Goal: Communication & Community: Answer question/provide support

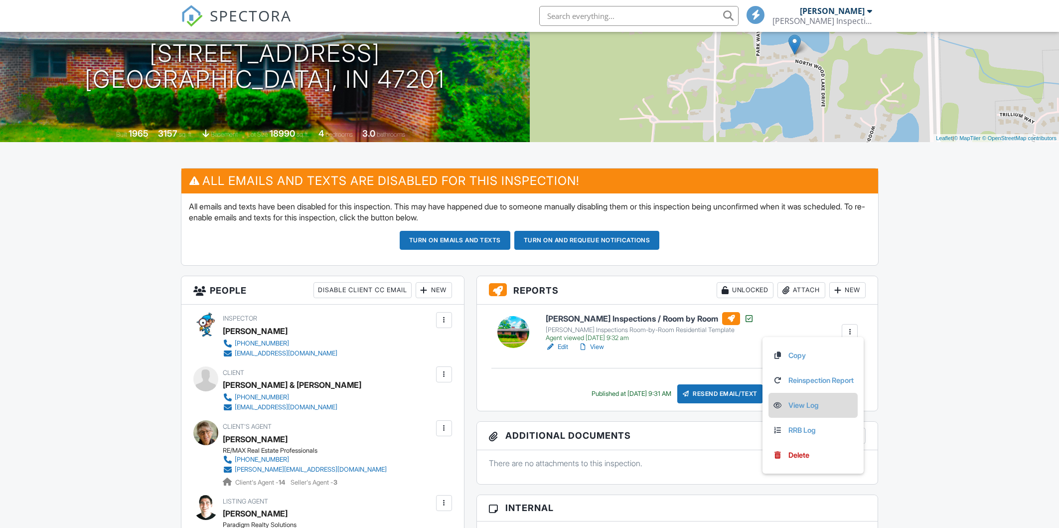
click at [792, 407] on link "View Log" at bounding box center [812, 405] width 81 height 11
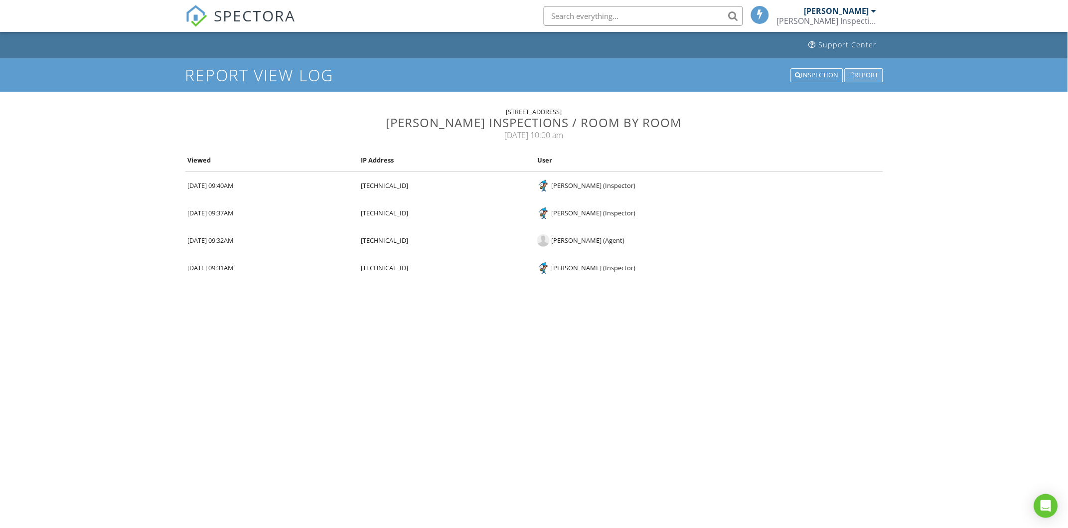
click at [875, 70] on div "Report" at bounding box center [863, 75] width 38 height 14
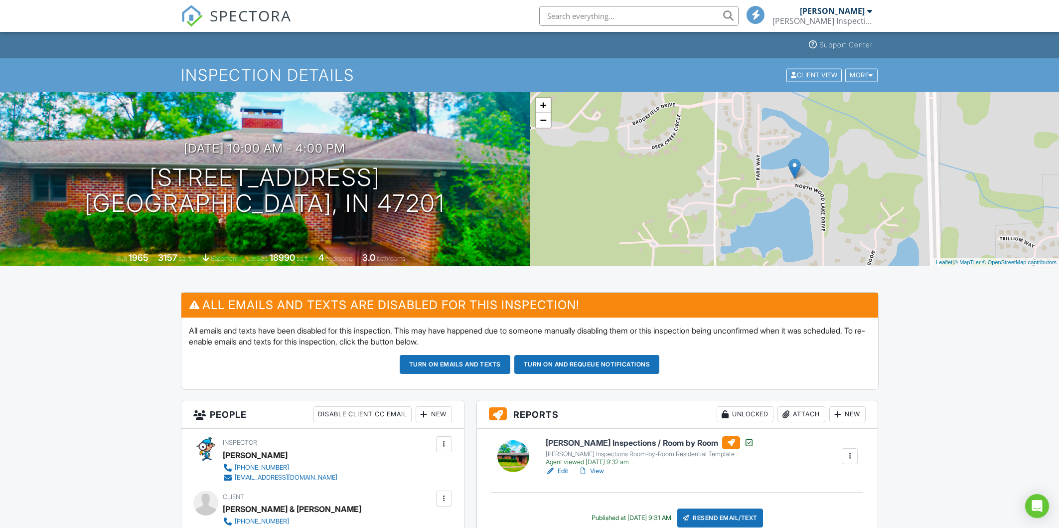
click at [263, 16] on span "SPECTORA" at bounding box center [251, 15] width 82 height 21
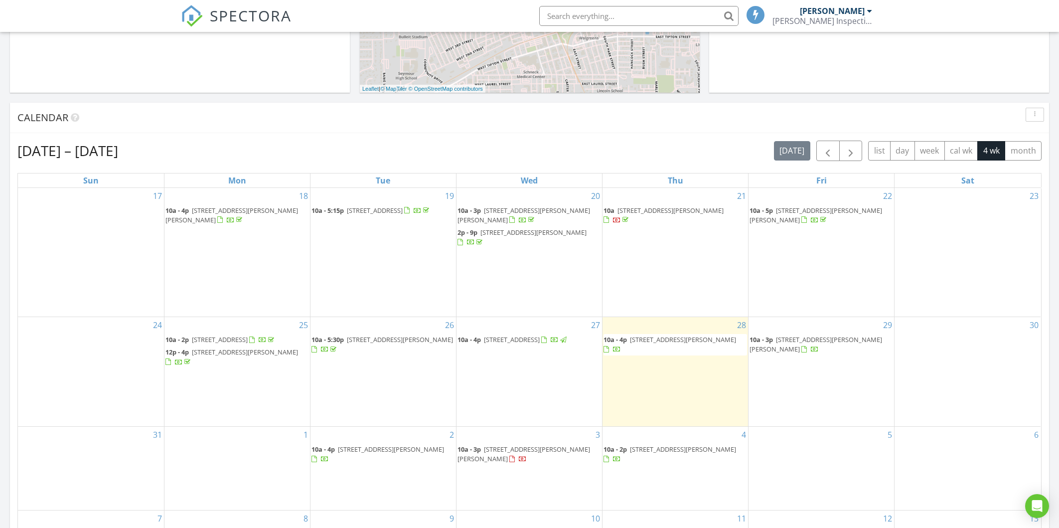
scroll to position [374, 0]
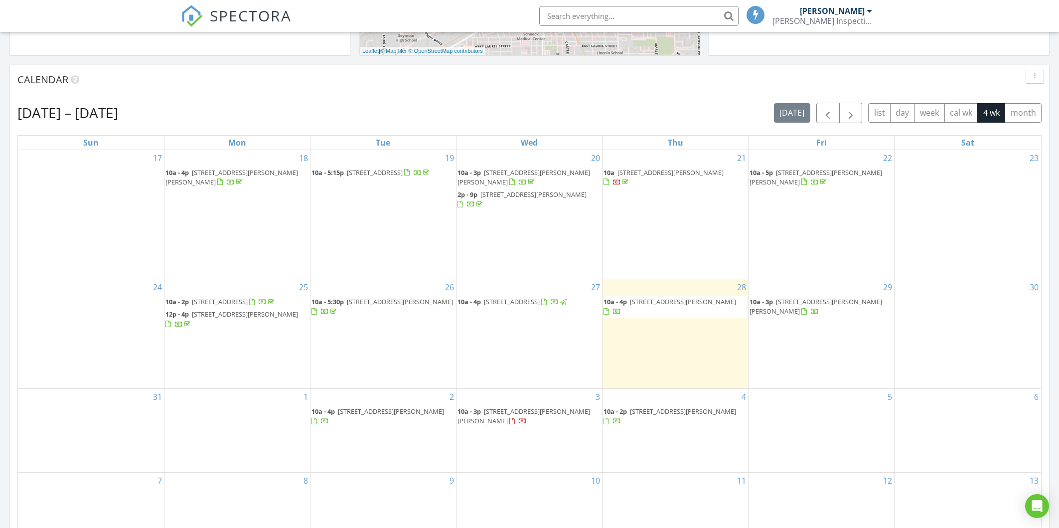
click at [809, 298] on span "2709 Talon Ct, Seymour 47274" at bounding box center [815, 306] width 133 height 18
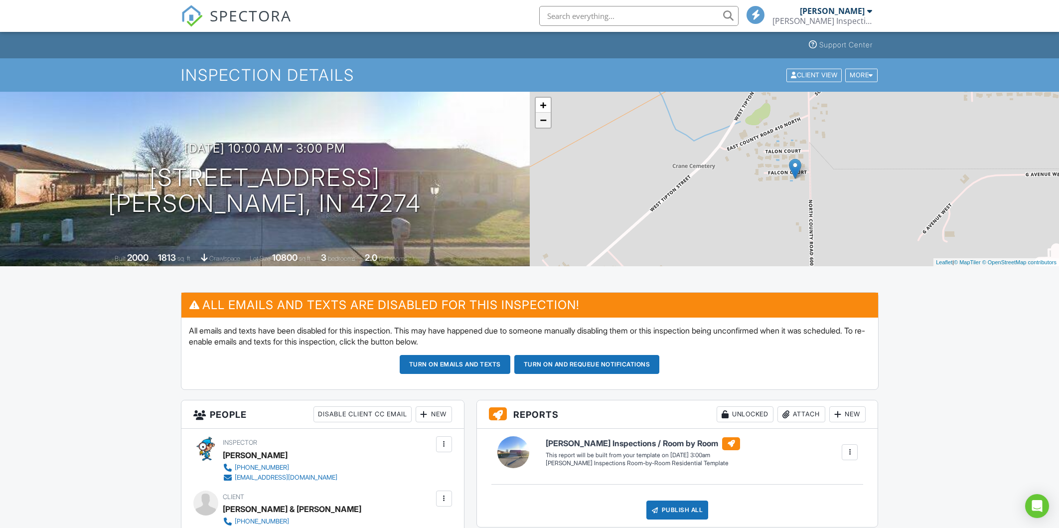
click at [538, 119] on link "−" at bounding box center [543, 120] width 15 height 15
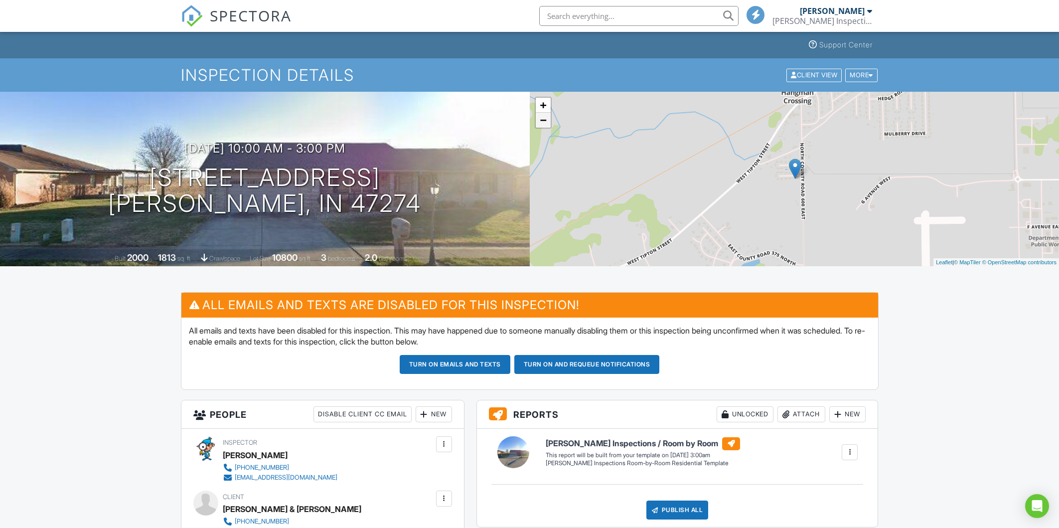
click at [544, 124] on link "−" at bounding box center [543, 120] width 15 height 15
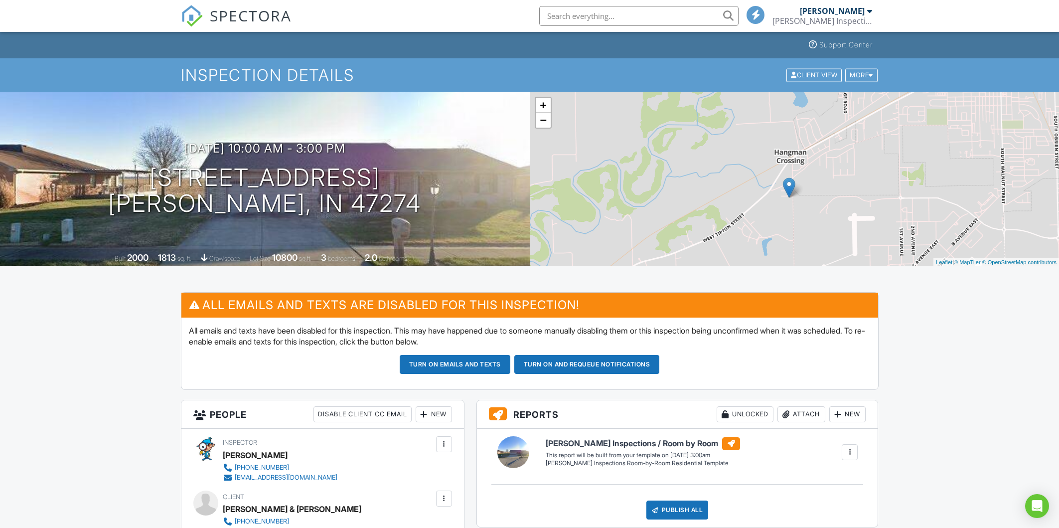
drag, startPoint x: 794, startPoint y: 185, endPoint x: 788, endPoint y: 206, distance: 21.6
click at [788, 206] on div "+ − Leaflet | © MapTiler © OpenStreetMap contributors" at bounding box center [795, 179] width 530 height 174
click at [548, 106] on link "+" at bounding box center [543, 105] width 15 height 15
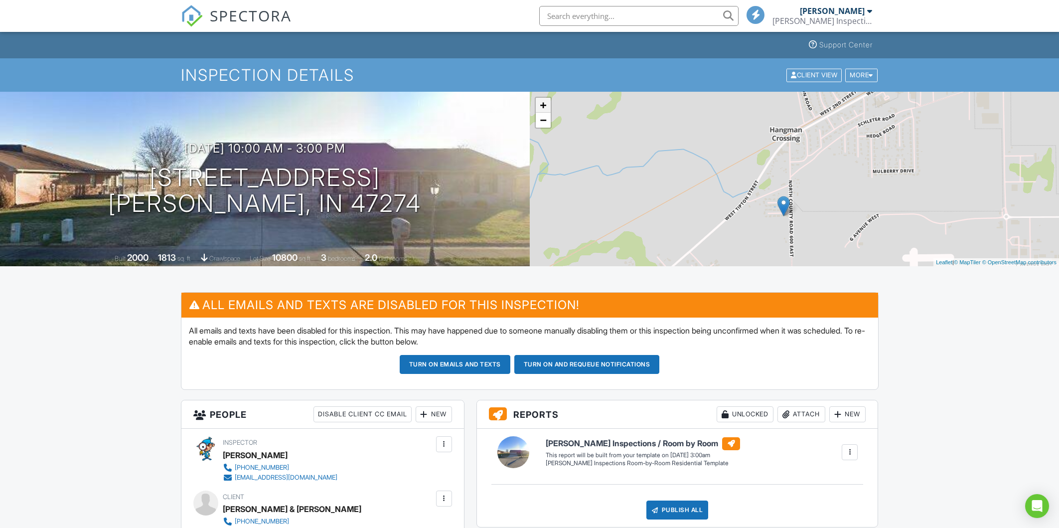
click at [548, 106] on link "+" at bounding box center [543, 105] width 15 height 15
click at [546, 104] on link "+" at bounding box center [543, 105] width 15 height 15
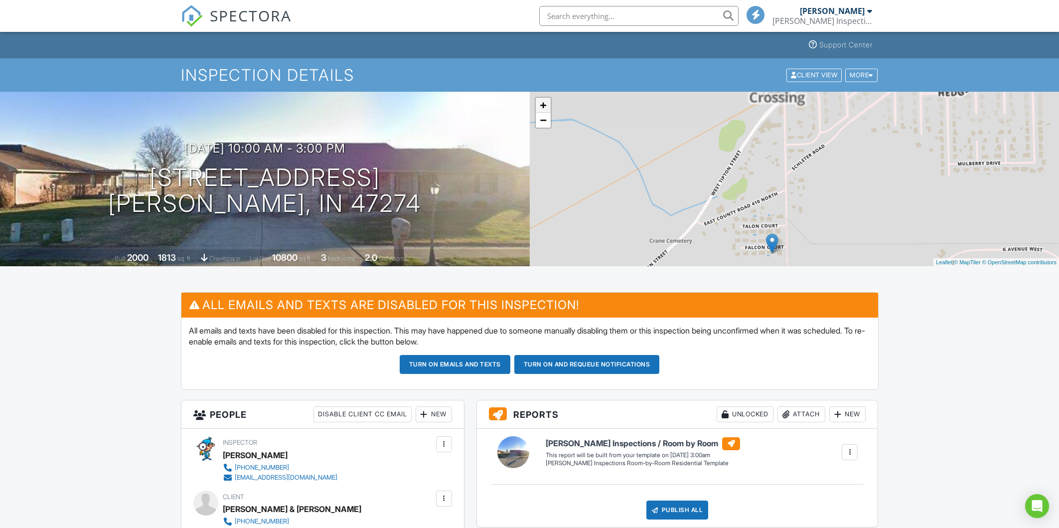
click at [546, 104] on link "+" at bounding box center [543, 105] width 15 height 15
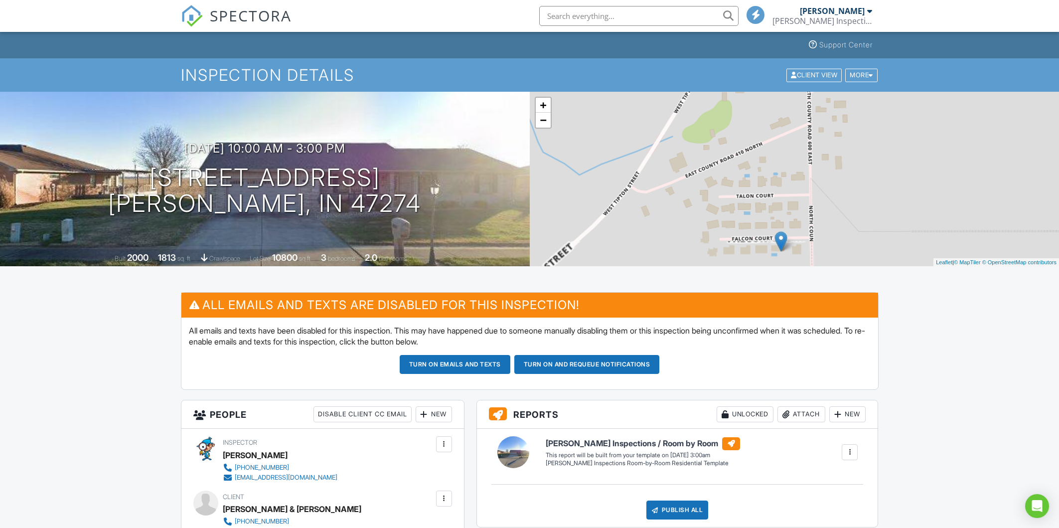
drag, startPoint x: 663, startPoint y: 183, endPoint x: 716, endPoint y: 73, distance: 122.8
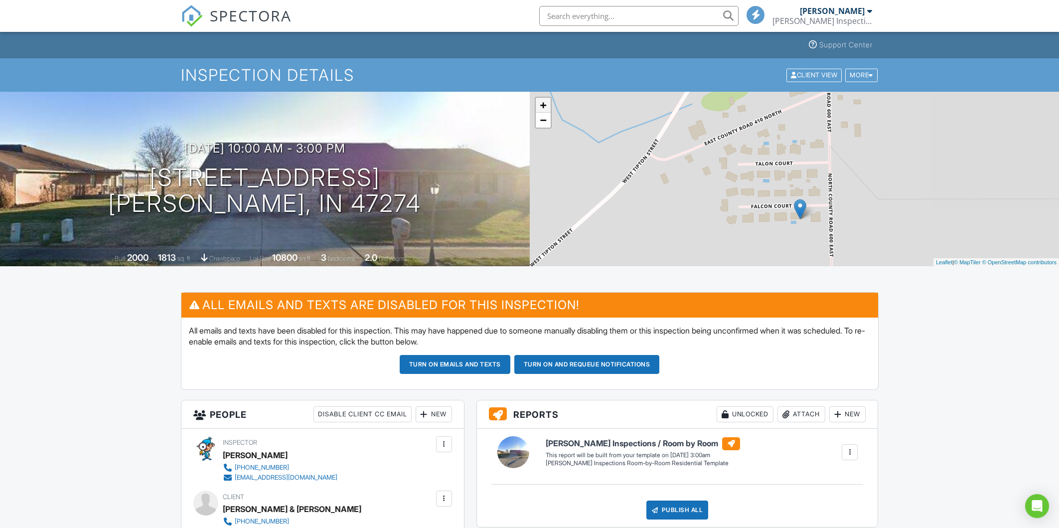
click at [545, 106] on link "+" at bounding box center [543, 105] width 15 height 15
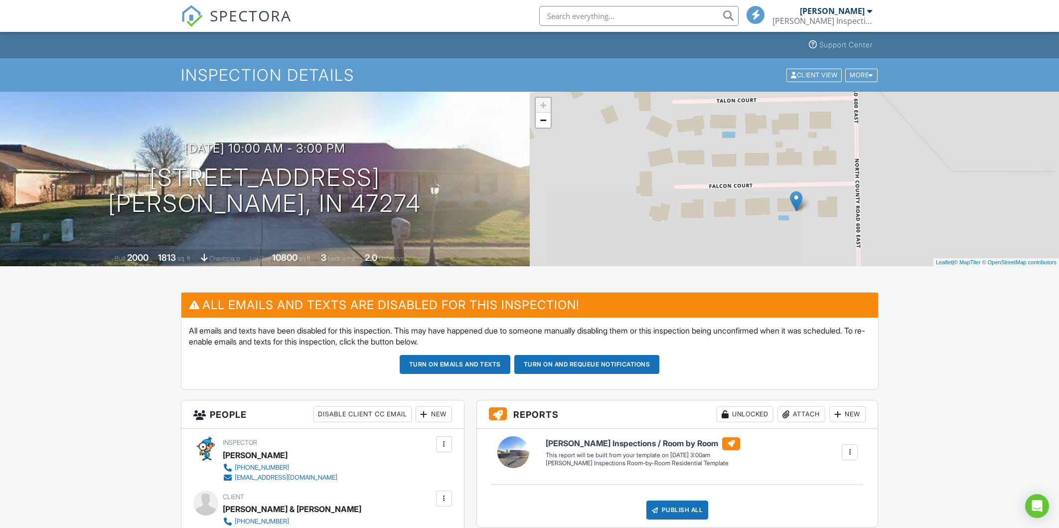
drag, startPoint x: 669, startPoint y: 169, endPoint x: 661, endPoint y: 120, distance: 49.4
click at [661, 120] on div "+ − Leaflet | © MapTiler © OpenStreetMap contributors" at bounding box center [795, 179] width 530 height 174
click at [276, 10] on span "SPECTORA" at bounding box center [251, 15] width 82 height 21
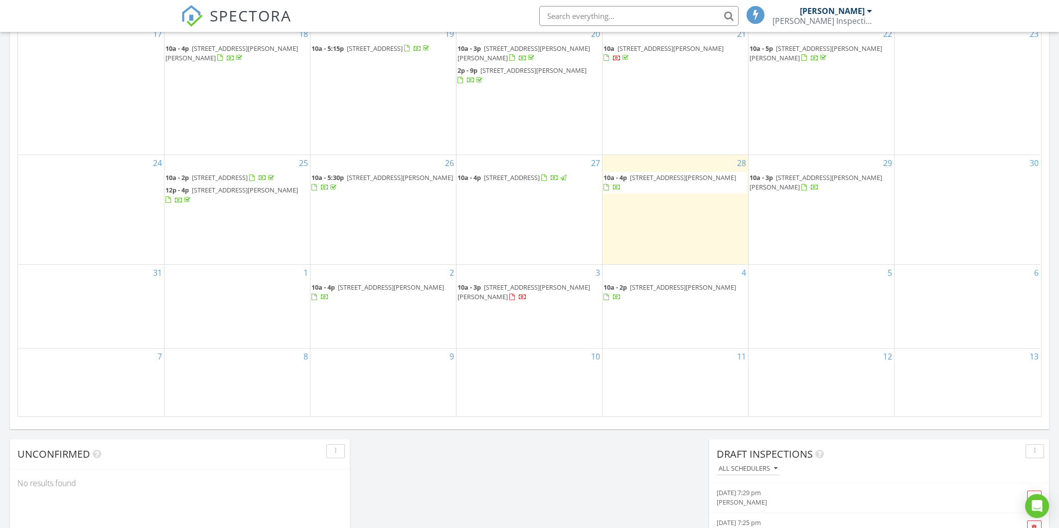
scroll to position [436, 0]
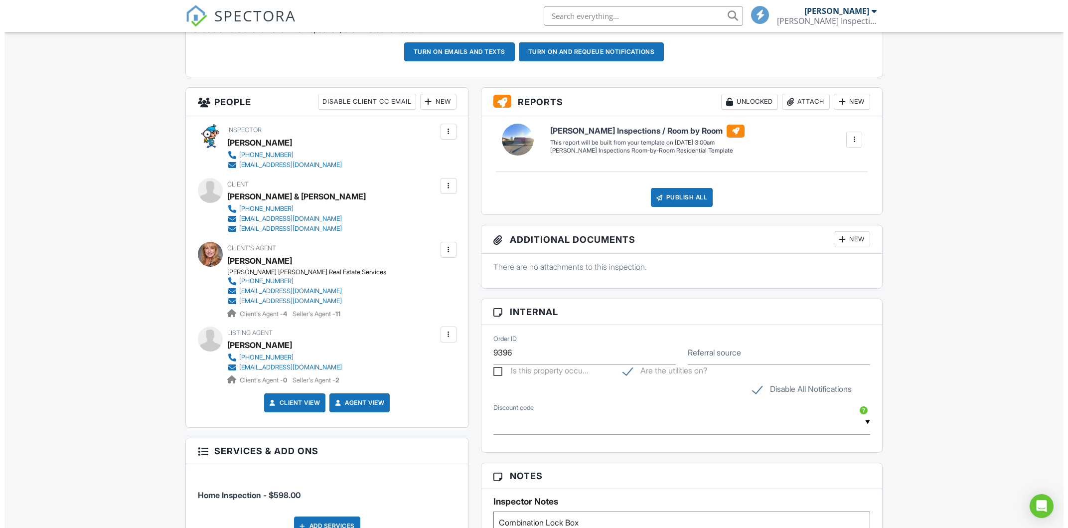
scroll to position [237, 0]
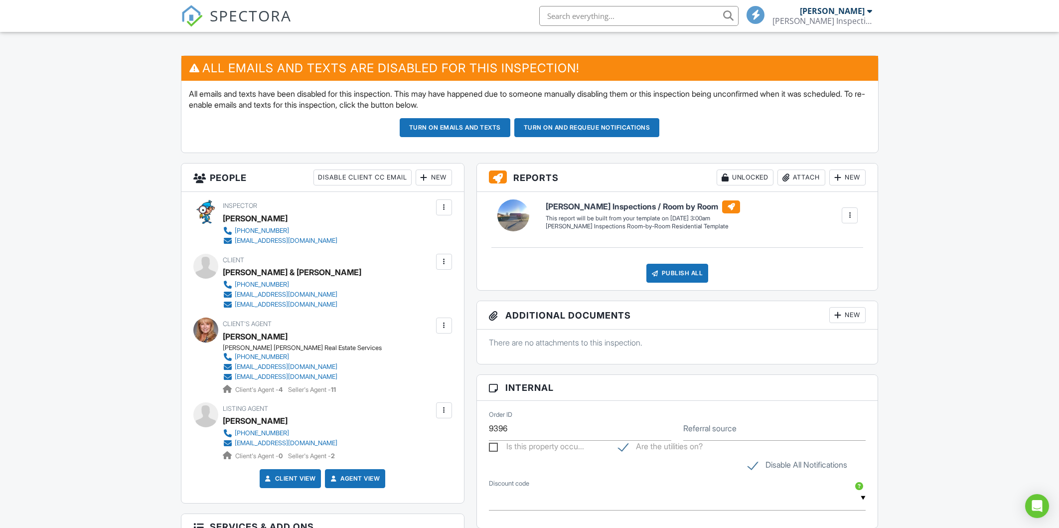
click at [448, 409] on div at bounding box center [444, 410] width 10 height 10
click at [394, 467] on li "Resend Confirmation Email" at bounding box center [390, 465] width 111 height 25
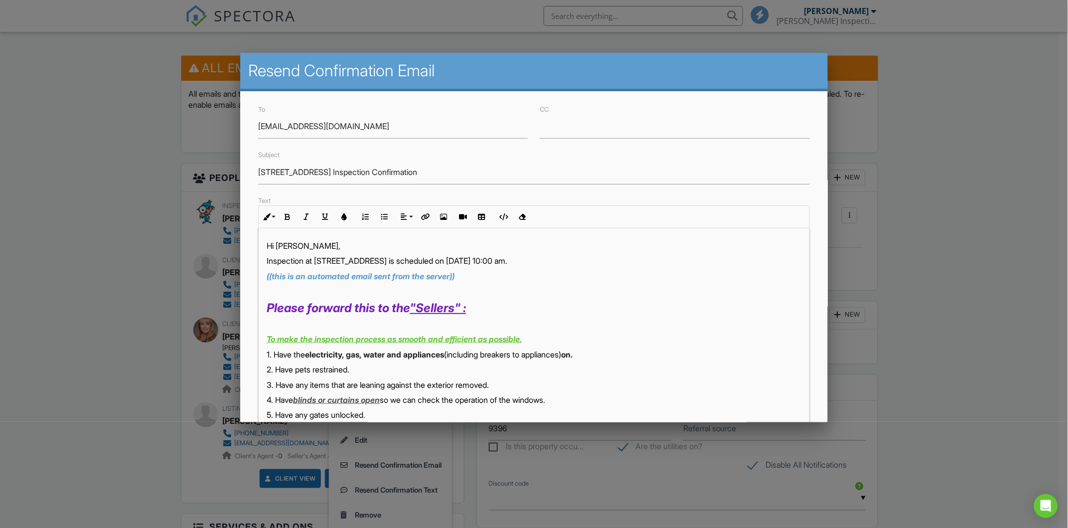
click at [487, 259] on p "Inspection at [STREET_ADDRESS] is scheduled on [DATE] 10:00 am." at bounding box center [534, 260] width 535 height 11
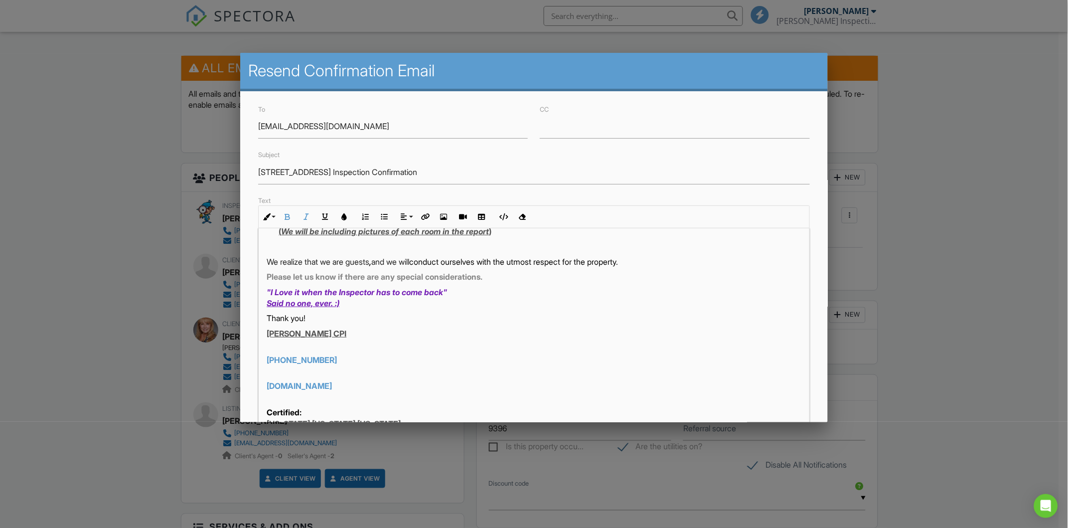
scroll to position [374, 0]
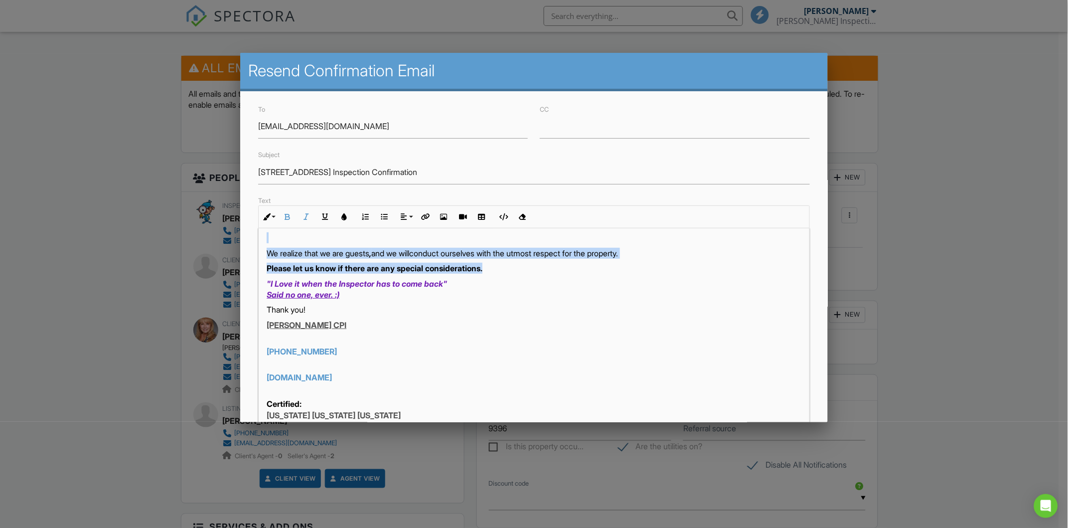
drag, startPoint x: 264, startPoint y: 251, endPoint x: 534, endPoint y: 271, distance: 270.8
click at [534, 271] on div "Hi Drew Wyant, Inspection at 2709 Talon Ct is scheduled on 08/29/2025 at 9:30 a…" at bounding box center [534, 285] width 550 height 861
copy div "Hi Drew Wyant, Inspection at 2709 Talon Ct is scheduled on 08/29/2025 at 9:30 a…"
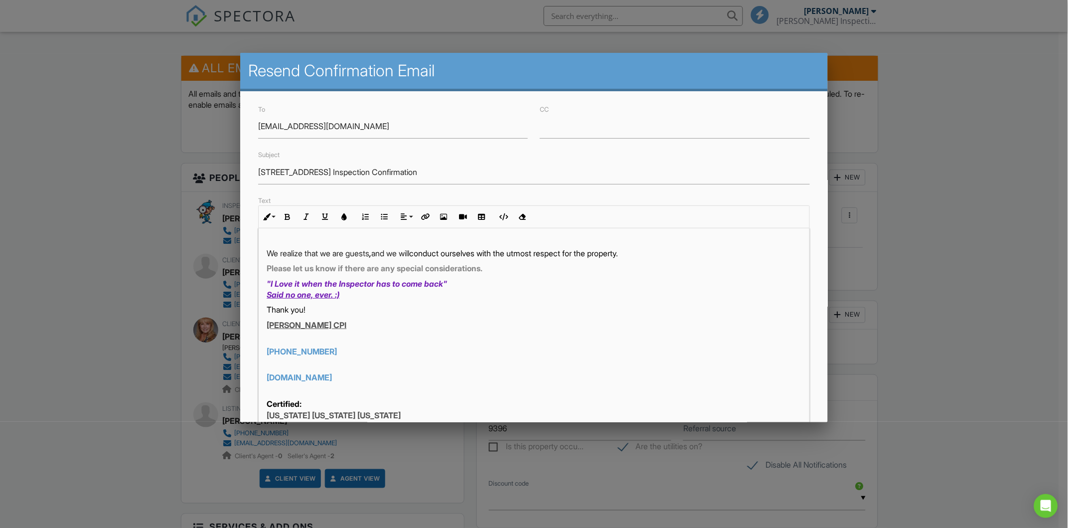
click at [591, 336] on p "[PHONE_NUMBER]" at bounding box center [534, 345] width 535 height 22
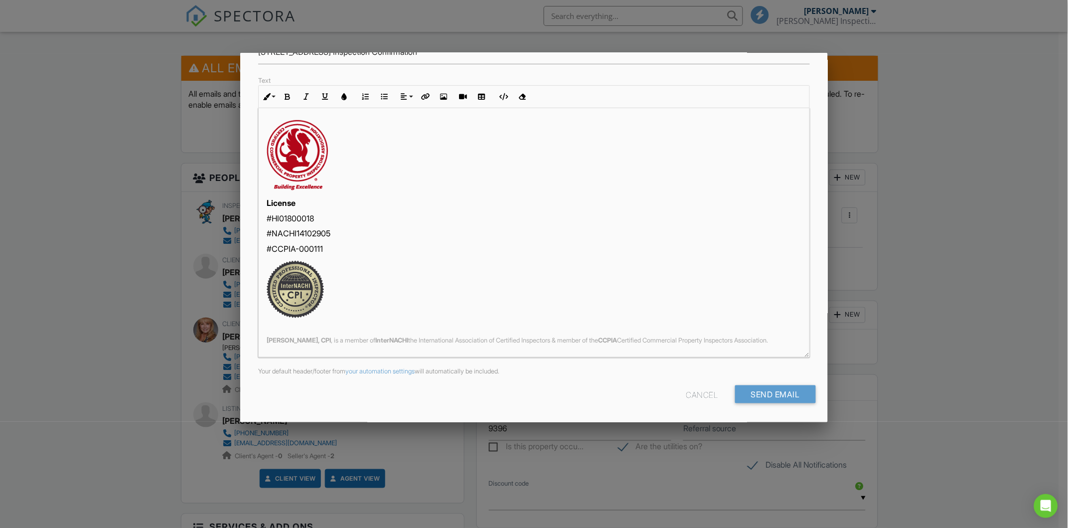
scroll to position [121, 0]
click at [768, 386] on input "Send Email" at bounding box center [775, 394] width 81 height 18
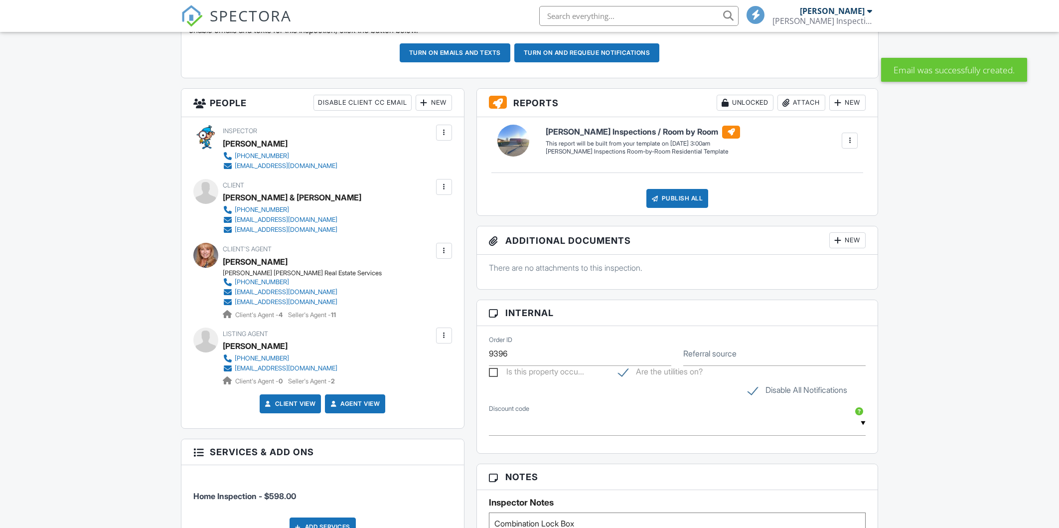
drag, startPoint x: 444, startPoint y: 335, endPoint x: 439, endPoint y: 338, distance: 6.1
click at [441, 338] on div at bounding box center [444, 335] width 10 height 10
click at [413, 409] on li "Resend Confirmation Text" at bounding box center [390, 415] width 111 height 25
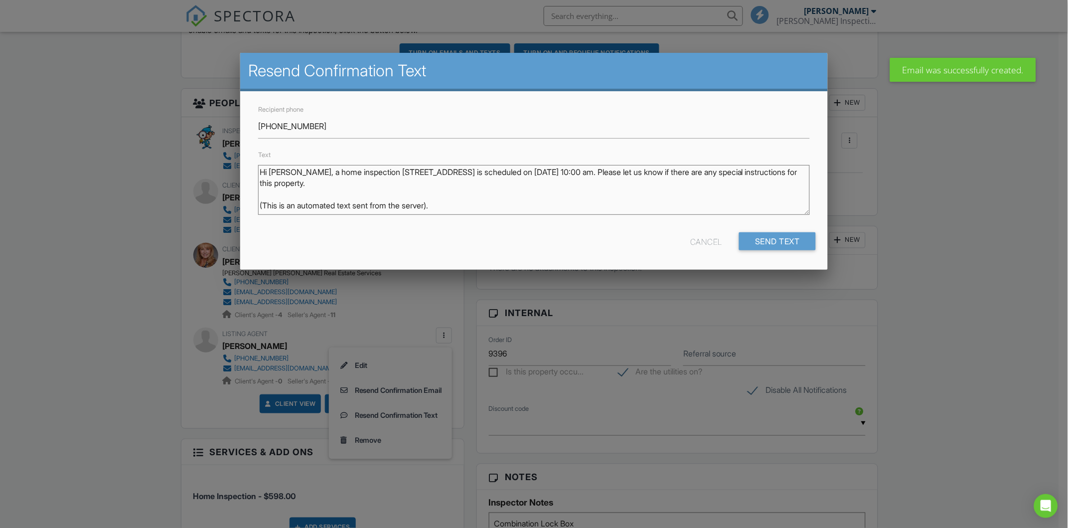
click at [257, 169] on div "Text Hi [PERSON_NAME], a home inspection [STREET_ADDRESS] is scheduled on [DATE…" at bounding box center [533, 185] width 563 height 74
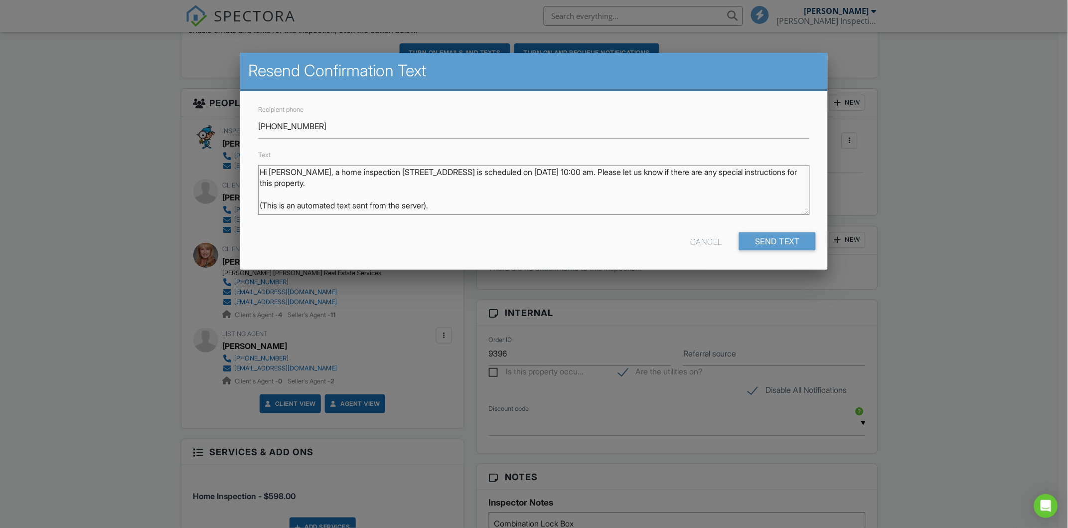
drag, startPoint x: 261, startPoint y: 172, endPoint x: 370, endPoint y: 189, distance: 111.0
click at [370, 189] on textarea "Hi [PERSON_NAME], a home inspection [STREET_ADDRESS] is scheduled on [DATE] 10:…" at bounding box center [533, 190] width 551 height 50
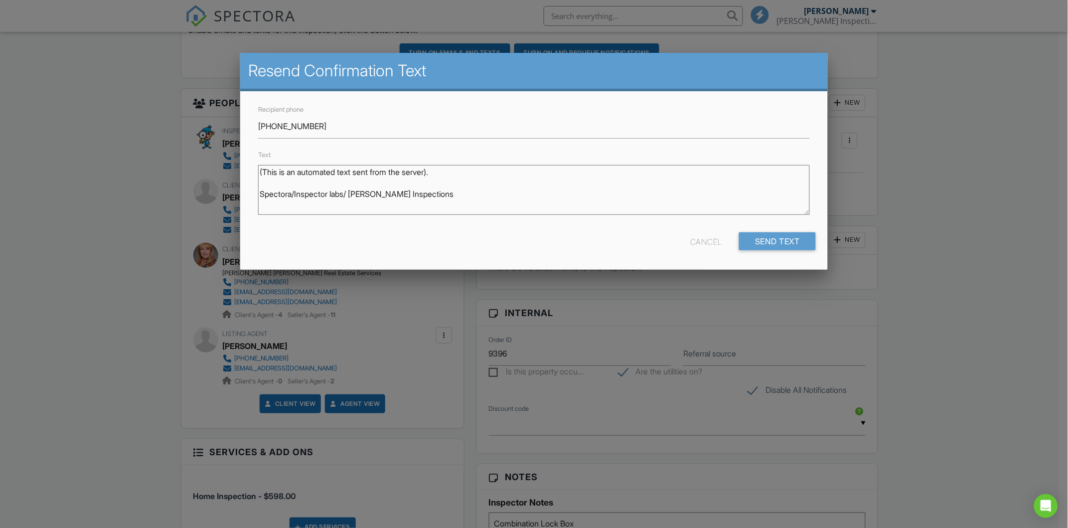
paste textarea "Hi [PERSON_NAME], Inspection at [STREET_ADDRESS] is scheduled on [DATE] 9:30 am…"
click at [307, 208] on textarea "Hi [PERSON_NAME], a home inspection [STREET_ADDRESS] is scheduled on [DATE] 10:…" at bounding box center [533, 190] width 551 height 50
click at [481, 213] on textarea "Hi [PERSON_NAME], a home inspection [STREET_ADDRESS] is scheduled on [DATE] 10:…" at bounding box center [533, 190] width 551 height 50
drag, startPoint x: 456, startPoint y: 208, endPoint x: 379, endPoint y: 207, distance: 77.7
click at [379, 207] on textarea "Hi [PERSON_NAME], a home inspection [STREET_ADDRESS] is scheduled on [DATE] 10:…" at bounding box center [533, 190] width 551 height 50
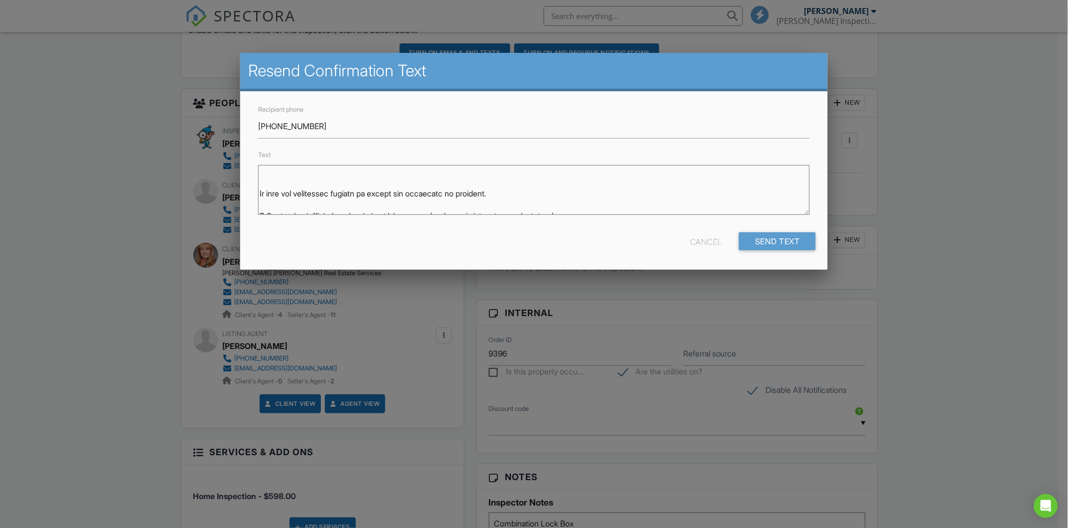
scroll to position [135, 0]
click at [501, 186] on textarea "Hi [PERSON_NAME], a home inspection [STREET_ADDRESS] is scheduled on [DATE] 10:…" at bounding box center [533, 190] width 551 height 50
click at [588, 201] on textarea "Hi [PERSON_NAME], a home inspection [STREET_ADDRESS] is scheduled on [DATE] 10:…" at bounding box center [533, 190] width 551 height 50
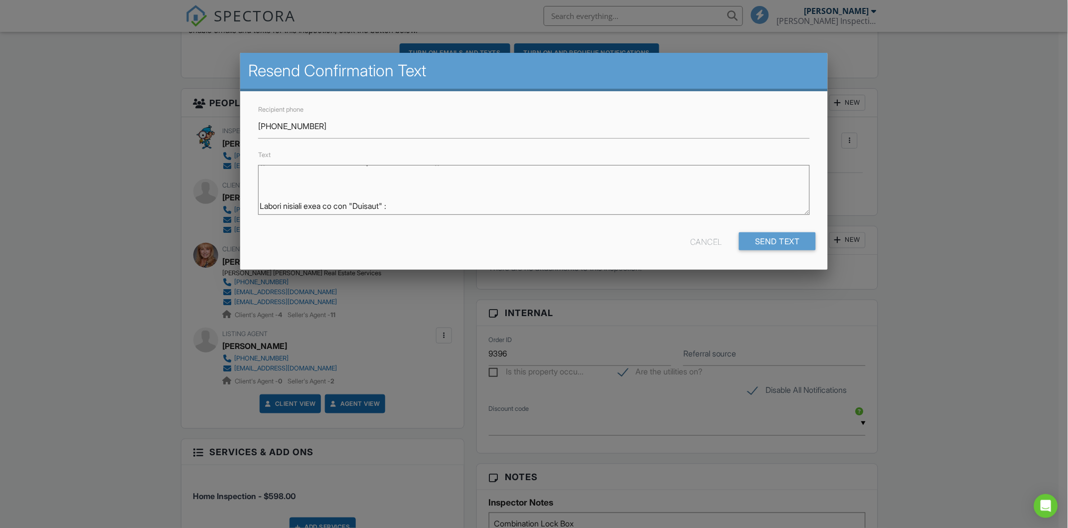
drag, startPoint x: 461, startPoint y: 207, endPoint x: 412, endPoint y: 200, distance: 49.2
click at [412, 200] on textarea "Hi [PERSON_NAME], a home inspection [STREET_ADDRESS] is scheduled on [DATE] 10:…" at bounding box center [533, 190] width 551 height 50
click at [425, 192] on textarea "Hi [PERSON_NAME], a home inspection [STREET_ADDRESS] is scheduled on [DATE] 10:…" at bounding box center [533, 190] width 551 height 50
drag, startPoint x: 260, startPoint y: 204, endPoint x: 319, endPoint y: 189, distance: 61.5
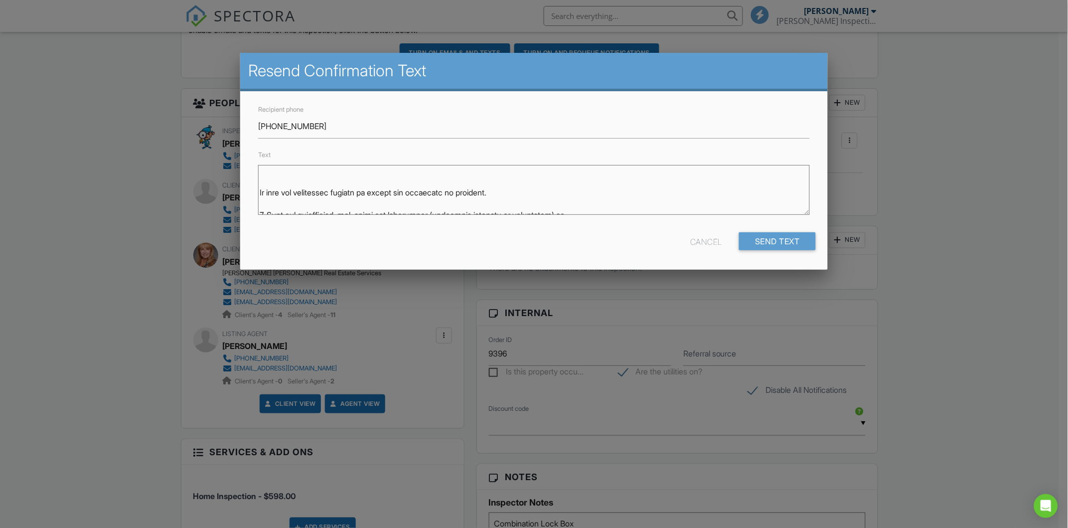
click at [318, 190] on textarea "Hi Drew, a home inspection at2709 Talon Ct is scheduled on 08/29/2025 at 10:00 …" at bounding box center [533, 190] width 551 height 50
click at [418, 180] on textarea "Hi Drew, a home inspection at2709 Talon Ct is scheduled on 08/29/2025 at 10:00 …" at bounding box center [533, 190] width 551 height 50
click at [260, 213] on textarea "Hi [PERSON_NAME], a home inspection [STREET_ADDRESS] is scheduled on [DATE] 10:…" at bounding box center [533, 190] width 551 height 50
click at [261, 199] on textarea "Hi [PERSON_NAME], a home inspection [STREET_ADDRESS] is scheduled on [DATE] 10:…" at bounding box center [533, 190] width 551 height 50
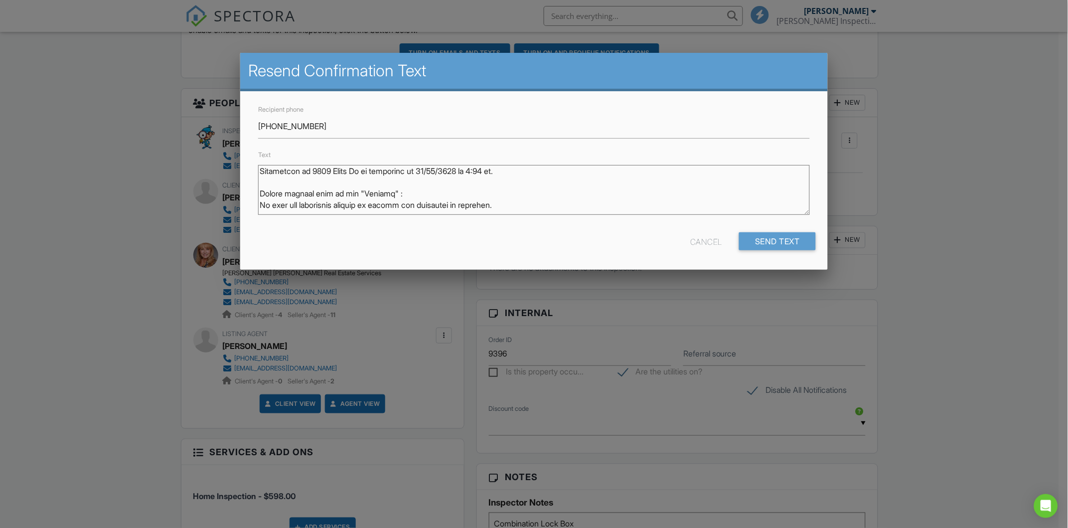
scroll to position [85, 0]
click at [493, 189] on textarea "Hi [PERSON_NAME], a home inspection [STREET_ADDRESS] is scheduled on [DATE] 10:…" at bounding box center [533, 190] width 551 height 50
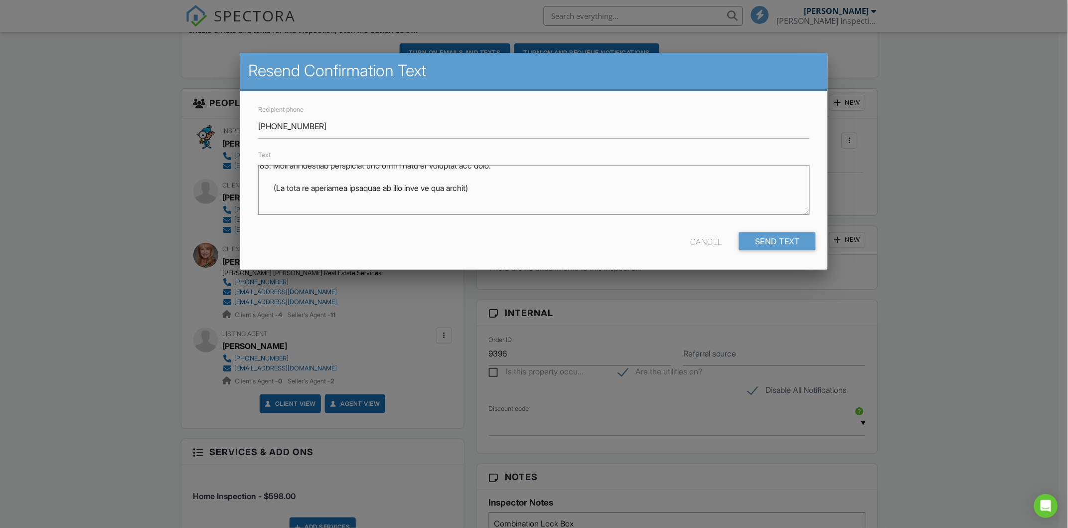
scroll to position [397, 0]
click at [501, 209] on textarea "Hi [PERSON_NAME], a home inspection [STREET_ADDRESS] is scheduled on [DATE] 10:…" at bounding box center [533, 190] width 551 height 50
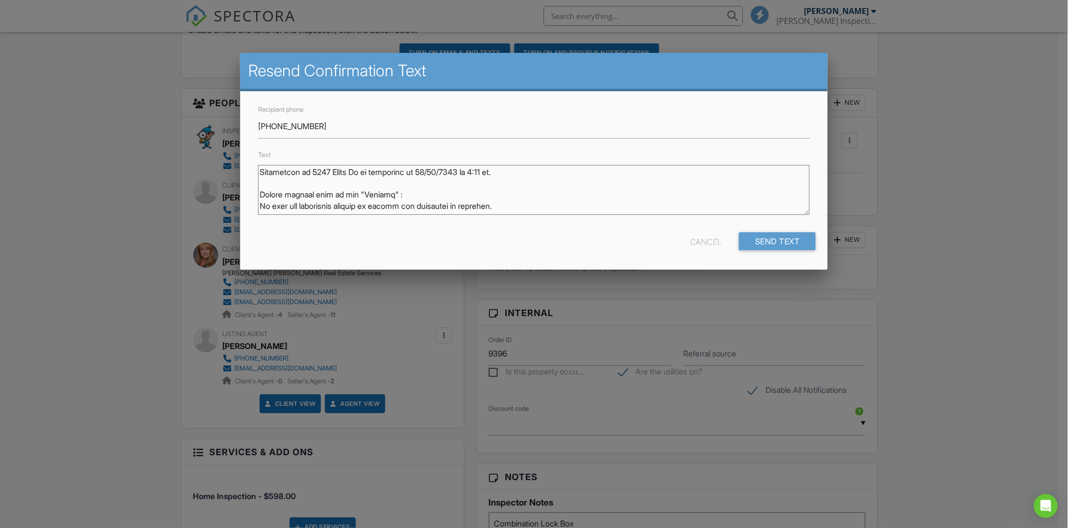
scroll to position [0, 0]
type textarea "Hi Drew Wyant, Inspection at 2709 Talon Ct is scheduled on 08/29/2025 at 9:30 a…"
click at [473, 185] on textarea "Hi Drew, a home inspection at2709 Talon Ct is scheduled on 08/29/2025 at 10:00 …" at bounding box center [533, 190] width 551 height 50
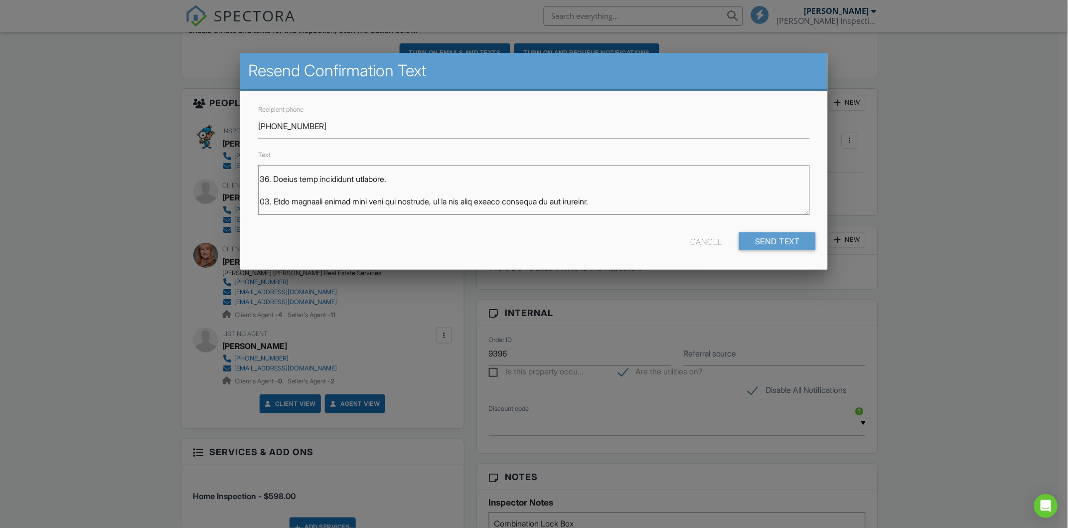
scroll to position [328, 0]
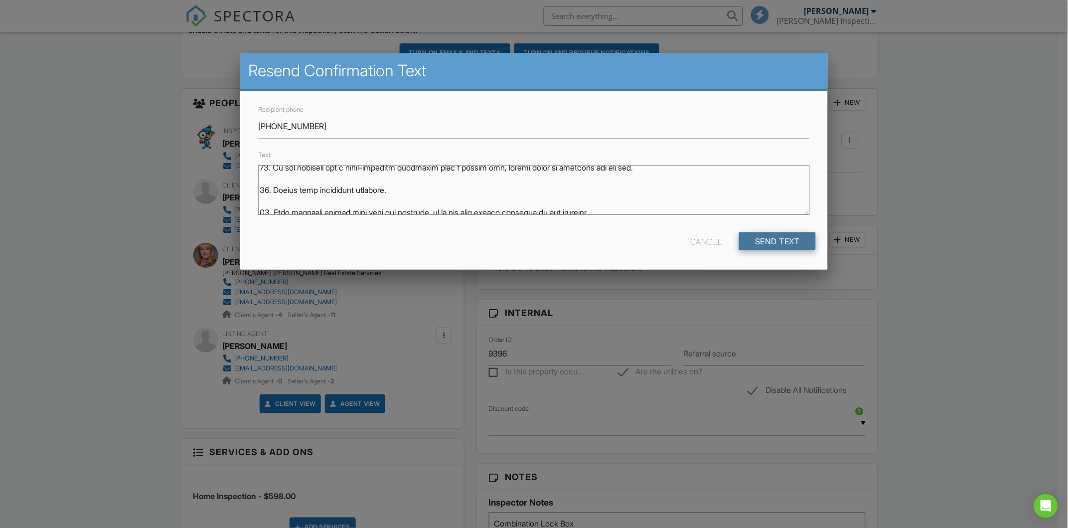
click at [787, 237] on input "Send Text" at bounding box center [777, 241] width 77 height 18
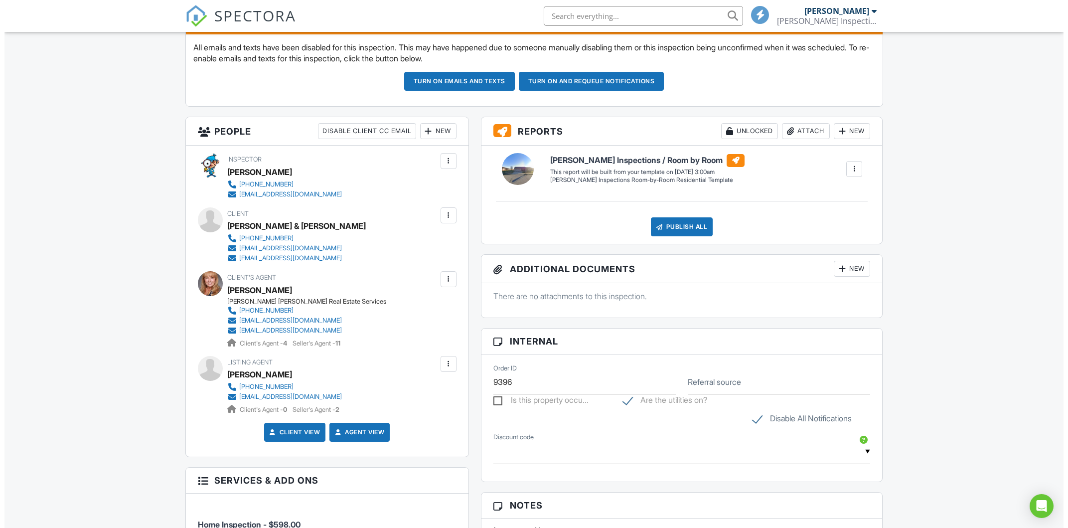
scroll to position [286, 0]
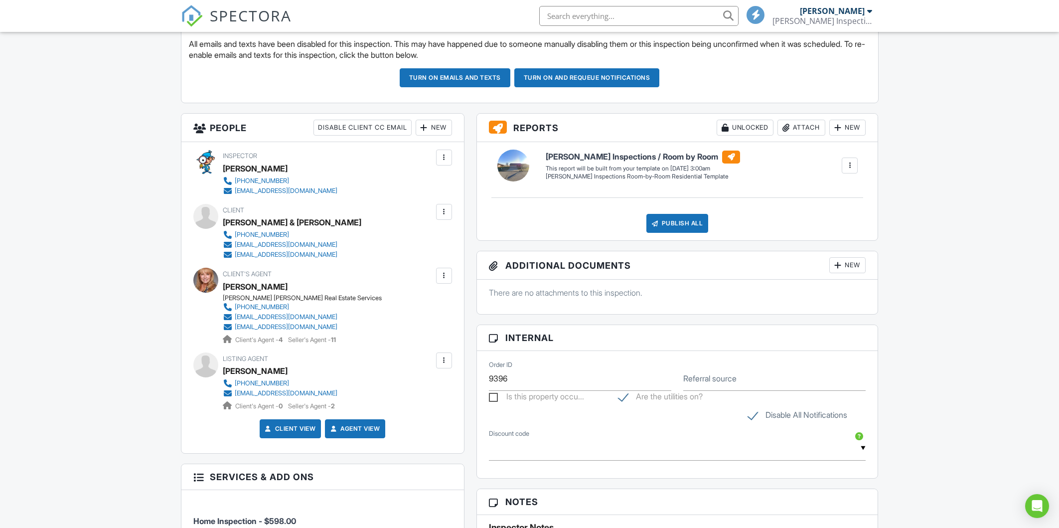
click at [444, 357] on div at bounding box center [444, 360] width 10 height 10
click at [377, 438] on li "Resend Confirmation Text" at bounding box center [390, 440] width 111 height 25
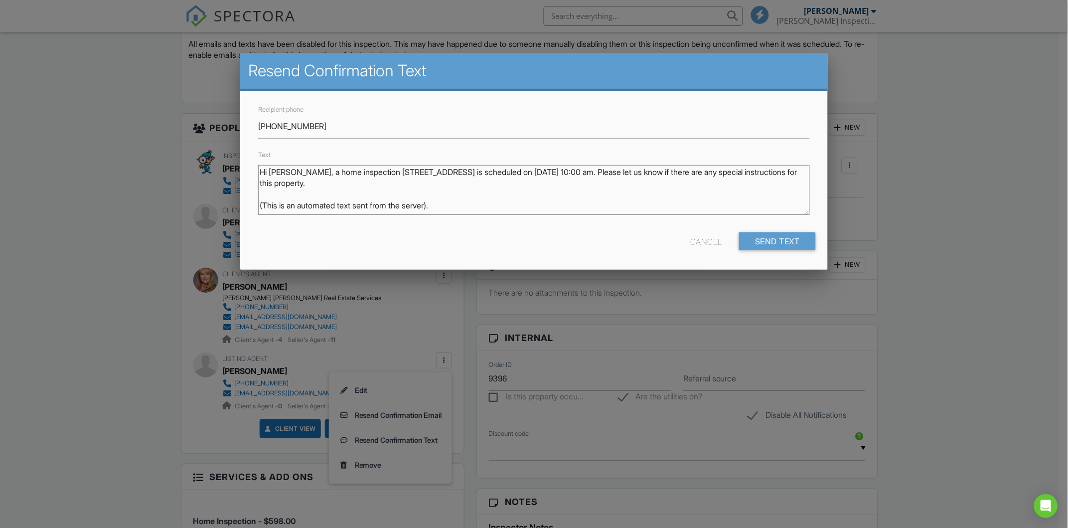
drag, startPoint x: 293, startPoint y: 174, endPoint x: 339, endPoint y: 193, distance: 49.3
click at [339, 193] on textarea "Hi [PERSON_NAME], a home inspection [STREET_ADDRESS] is scheduled on [DATE] 10:…" at bounding box center [533, 190] width 551 height 50
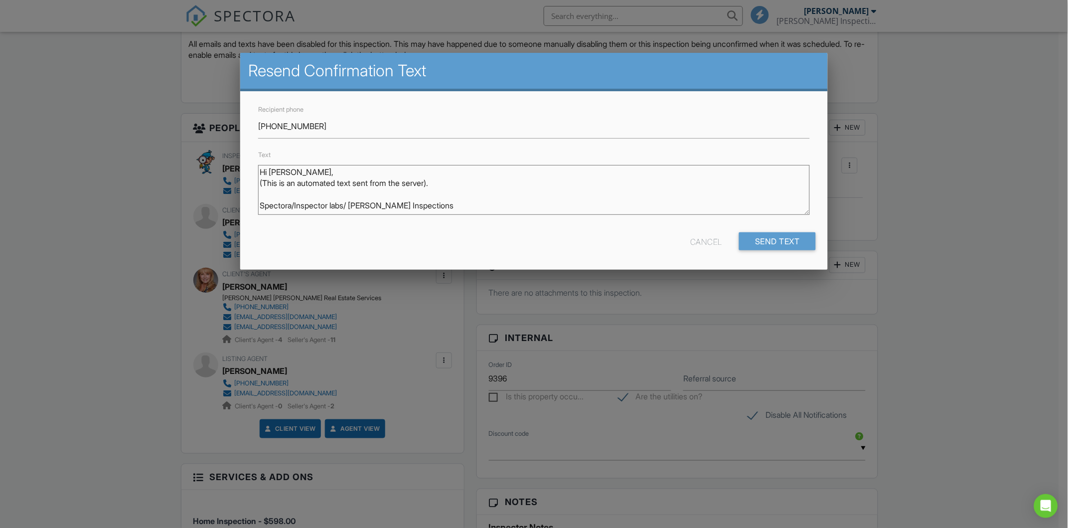
paste textarea "Hi [Agent’s Name], if the sellers will be home during the inspection, please le…"
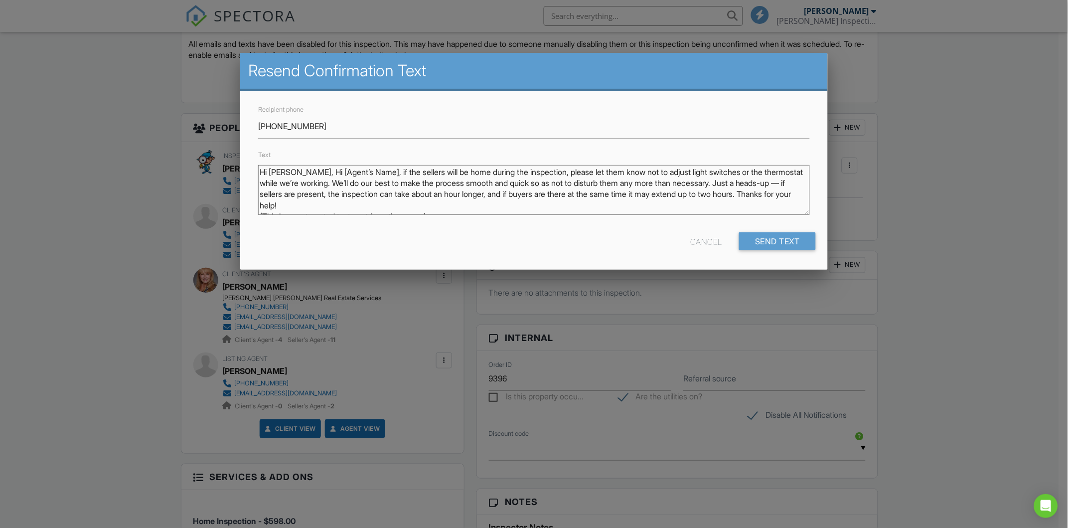
drag, startPoint x: 359, startPoint y: 172, endPoint x: 293, endPoint y: 172, distance: 65.8
click at [293, 172] on textarea "Hi Drew, a home inspection at2709 Talon Ct is scheduled on 08/29/2025 at 10:00 …" at bounding box center [533, 190] width 551 height 50
click at [341, 185] on textarea "Hi Drew, a home inspection at2709 Talon Ct is scheduled on 08/29/2025 at 10:00 …" at bounding box center [533, 190] width 551 height 50
click at [423, 189] on textarea "Hi Drew, a home inspection at2709 Talon Ct is scheduled on 08/29/2025 at 10:00 …" at bounding box center [533, 190] width 551 height 50
click at [461, 189] on textarea "Hi Drew, a home inspection at2709 Talon Ct is scheduled on 08/29/2025 at 10:00 …" at bounding box center [533, 190] width 551 height 50
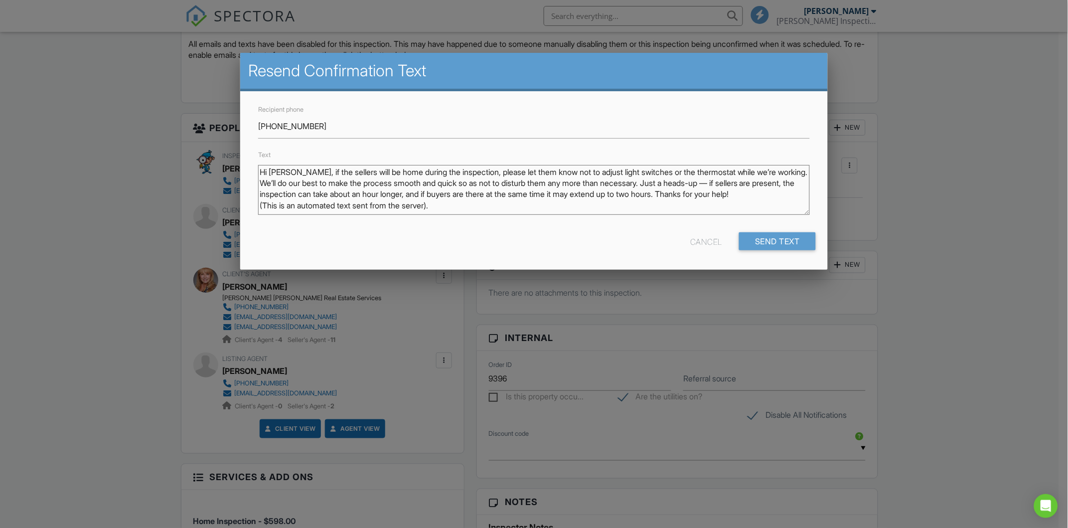
click at [486, 187] on textarea "Hi Drew, a home inspection at2709 Talon Ct is scheduled on 08/29/2025 at 10:00 …" at bounding box center [533, 190] width 551 height 50
click at [449, 179] on textarea "Hi Drew, a home inspection at2709 Talon Ct is scheduled on 08/29/2025 at 10:00 …" at bounding box center [533, 190] width 551 height 50
click at [485, 181] on textarea "Hi Drew, a home inspection at2709 Talon Ct is scheduled on 08/29/2025 at 10:00 …" at bounding box center [533, 190] width 551 height 50
click at [533, 184] on textarea "Hi Drew, a home inspection at2709 Talon Ct is scheduled on 08/29/2025 at 10:00 …" at bounding box center [533, 190] width 551 height 50
click at [576, 184] on textarea "Hi Drew, a home inspection at2709 Talon Ct is scheduled on 08/29/2025 at 10:00 …" at bounding box center [533, 190] width 551 height 50
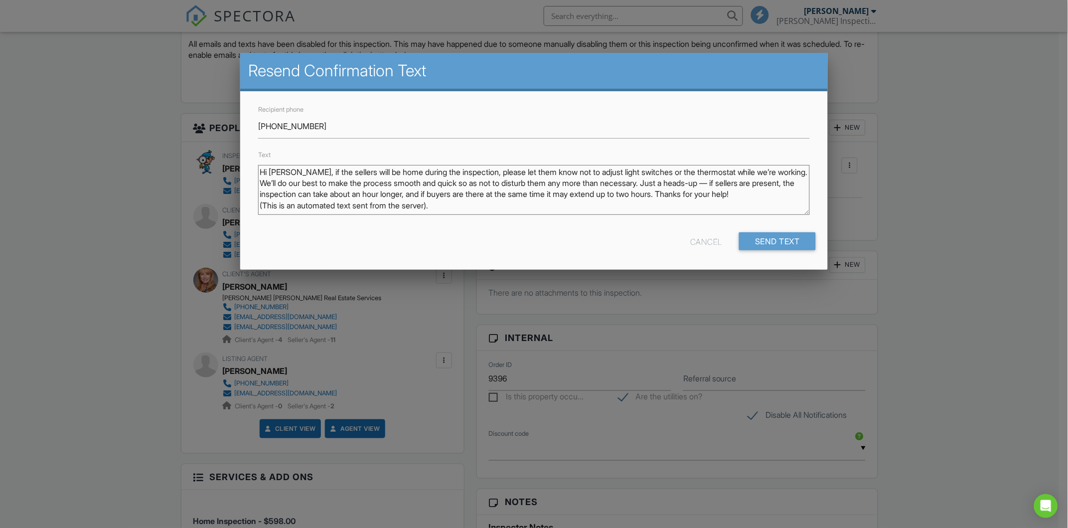
click at [636, 184] on textarea "Hi Drew, a home inspection at2709 Talon Ct is scheduled on 08/29/2025 at 10:00 …" at bounding box center [533, 190] width 551 height 50
click at [648, 188] on textarea "Hi Drew, a home inspection at2709 Talon Ct is scheduled on 08/29/2025 at 10:00 …" at bounding box center [533, 190] width 551 height 50
click at [649, 190] on textarea "Hi Drew, a home inspection at2709 Talon Ct is scheduled on 08/29/2025 at 10:00 …" at bounding box center [533, 190] width 551 height 50
click at [597, 192] on textarea "Hi Drew, a home inspection at2709 Talon Ct is scheduled on 08/29/2025 at 10:00 …" at bounding box center [533, 190] width 551 height 50
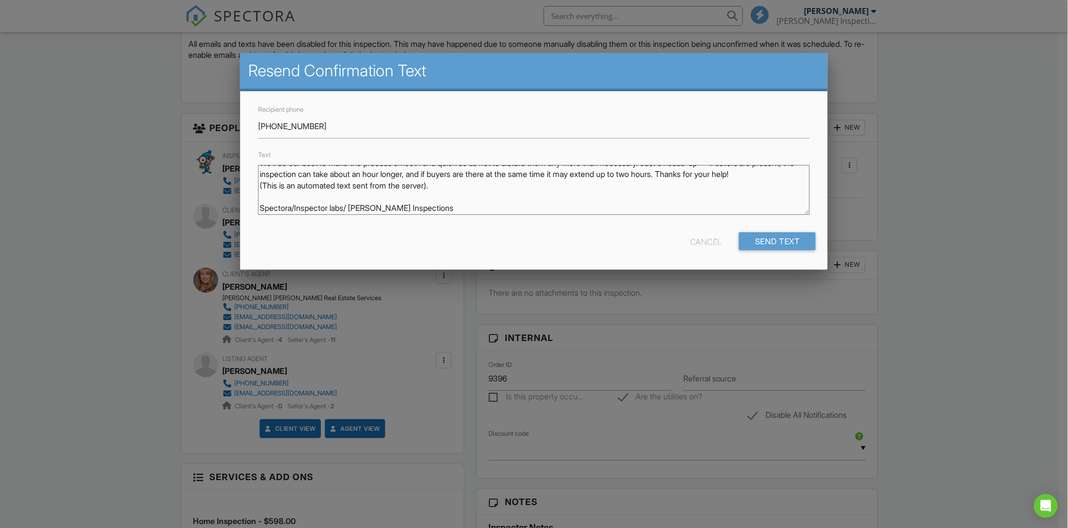
scroll to position [0, 0]
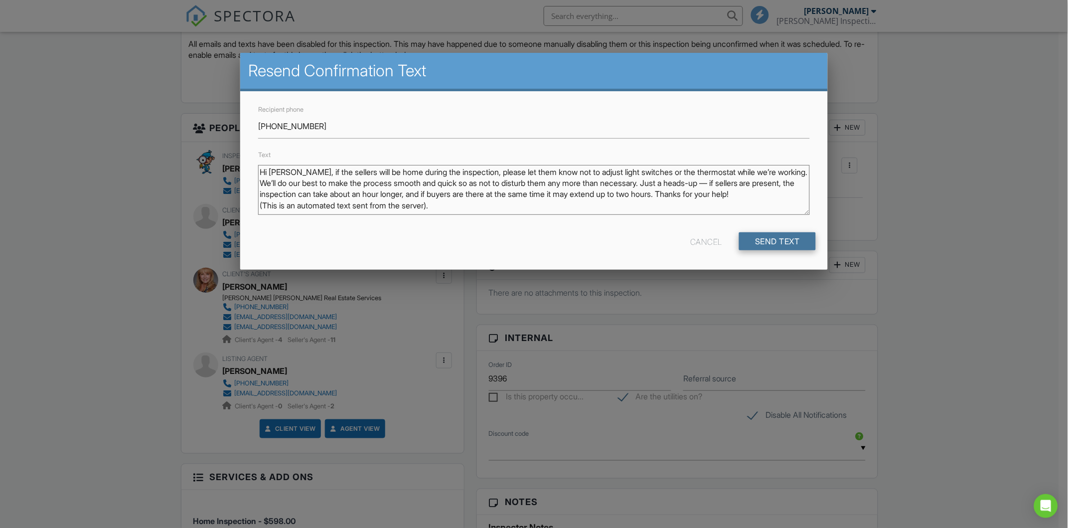
type textarea "Hi Drew, if the sellers will be home during the inspection, please let them kno…"
click at [777, 238] on input "Send Text" at bounding box center [777, 241] width 77 height 18
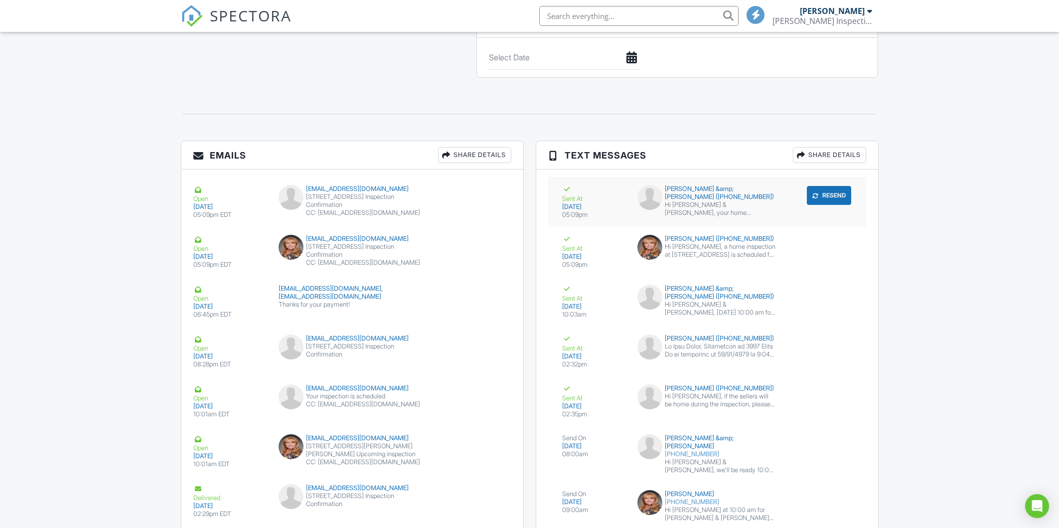
scroll to position [1221, 0]
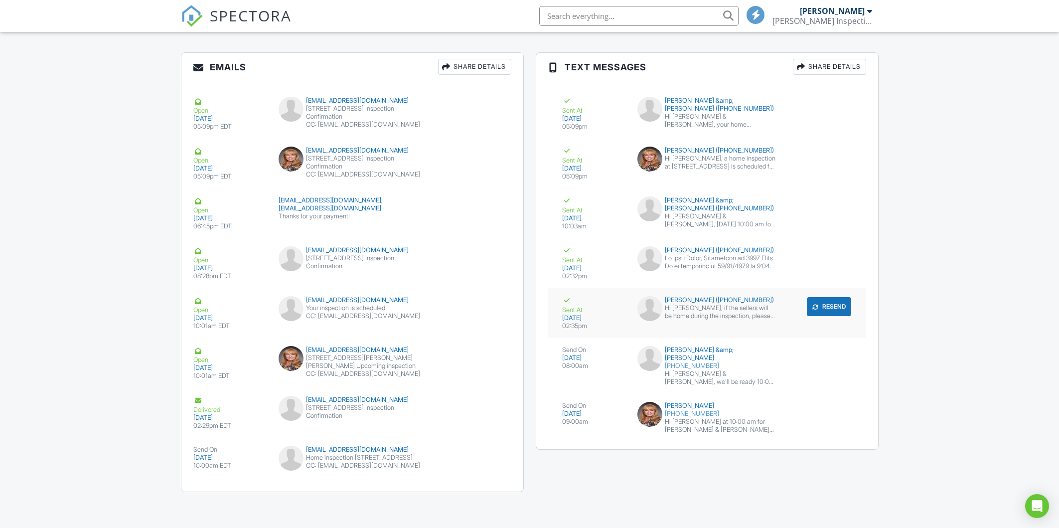
click at [716, 314] on div "Hi [PERSON_NAME], if the sellers will be home during the inspection, please let…" at bounding box center [721, 312] width 112 height 16
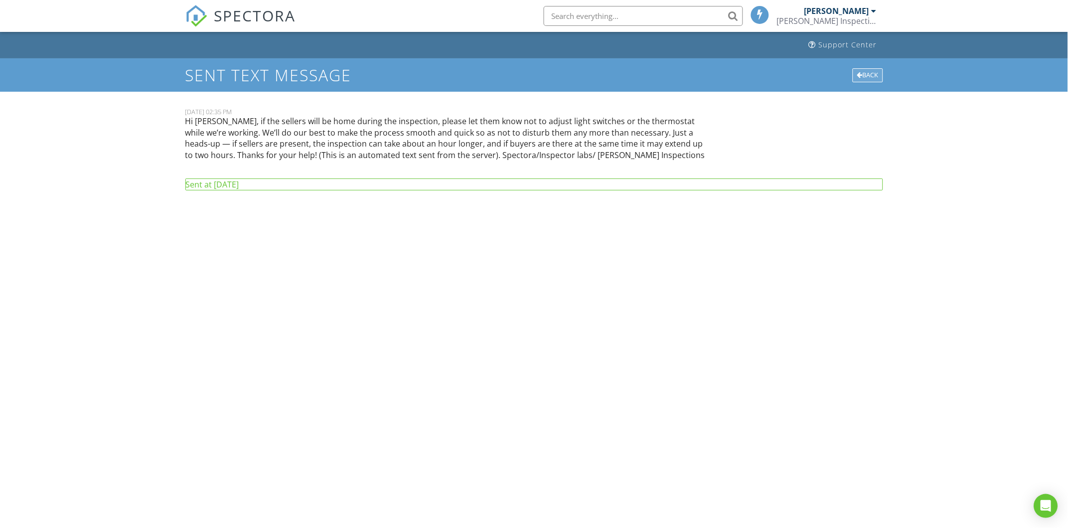
click at [866, 76] on div "Back" at bounding box center [867, 75] width 30 height 14
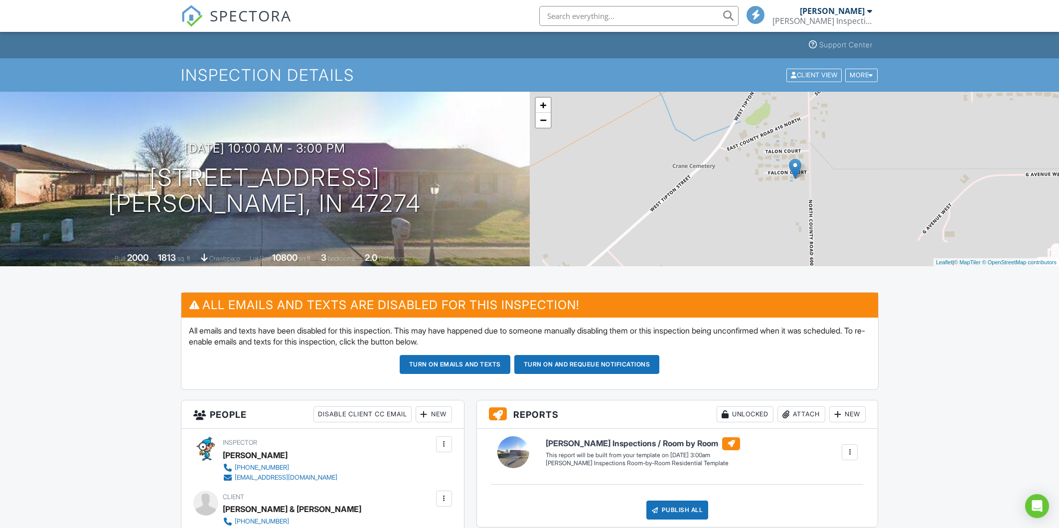
click at [283, 16] on span "SPECTORA" at bounding box center [251, 15] width 82 height 21
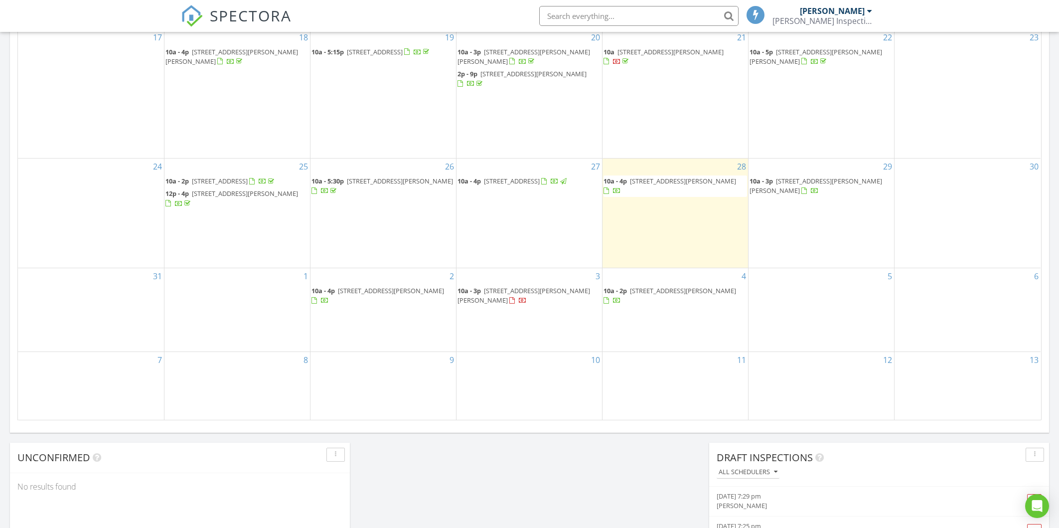
scroll to position [498, 0]
click at [690, 173] on span "[STREET_ADDRESS][PERSON_NAME]" at bounding box center [683, 177] width 106 height 9
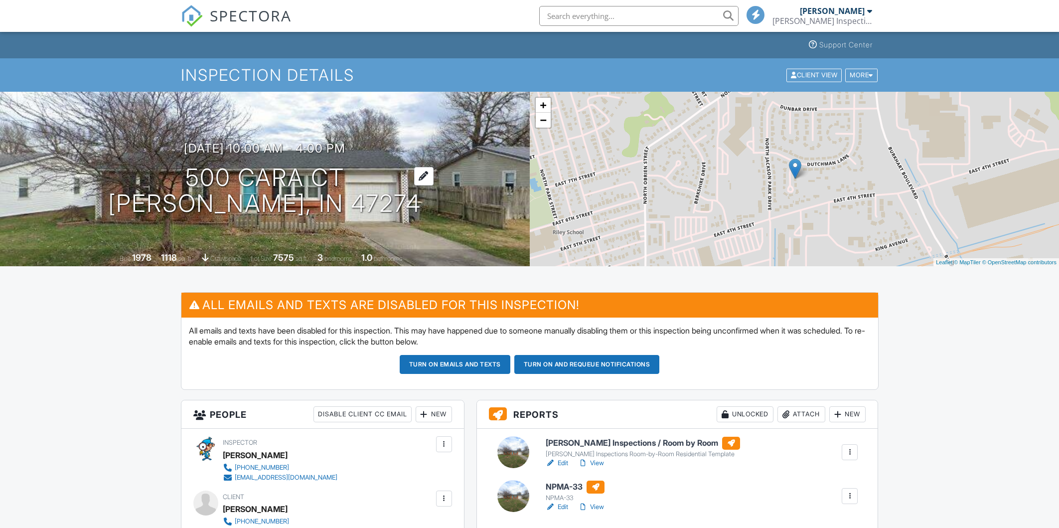
click at [338, 168] on h1 "500 Cara Ct [PERSON_NAME], IN 47274" at bounding box center [264, 190] width 313 height 53
drag, startPoint x: 338, startPoint y: 168, endPoint x: 315, endPoint y: 176, distance: 24.3
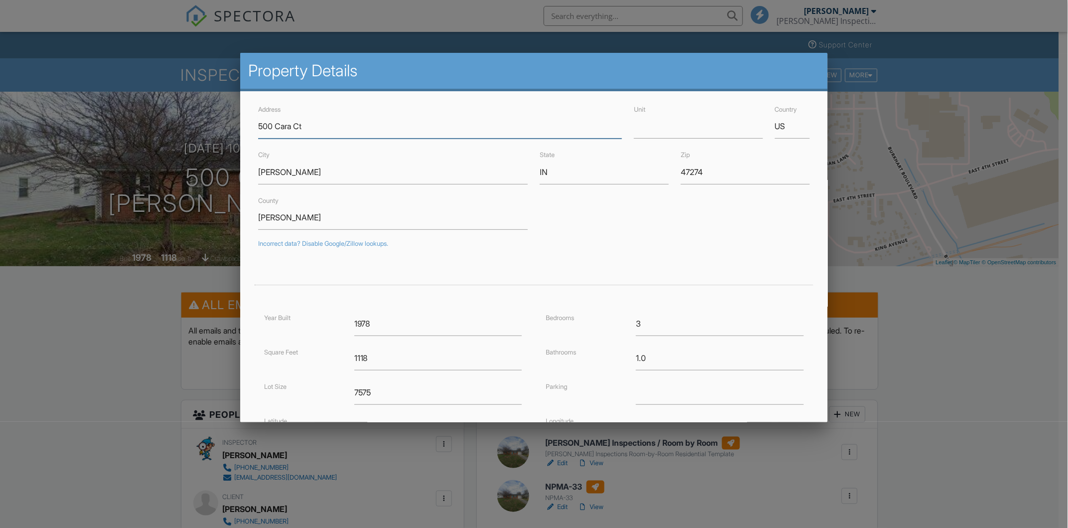
drag, startPoint x: 315, startPoint y: 176, endPoint x: 294, endPoint y: 118, distance: 61.9
